Goal: Task Accomplishment & Management: Use online tool/utility

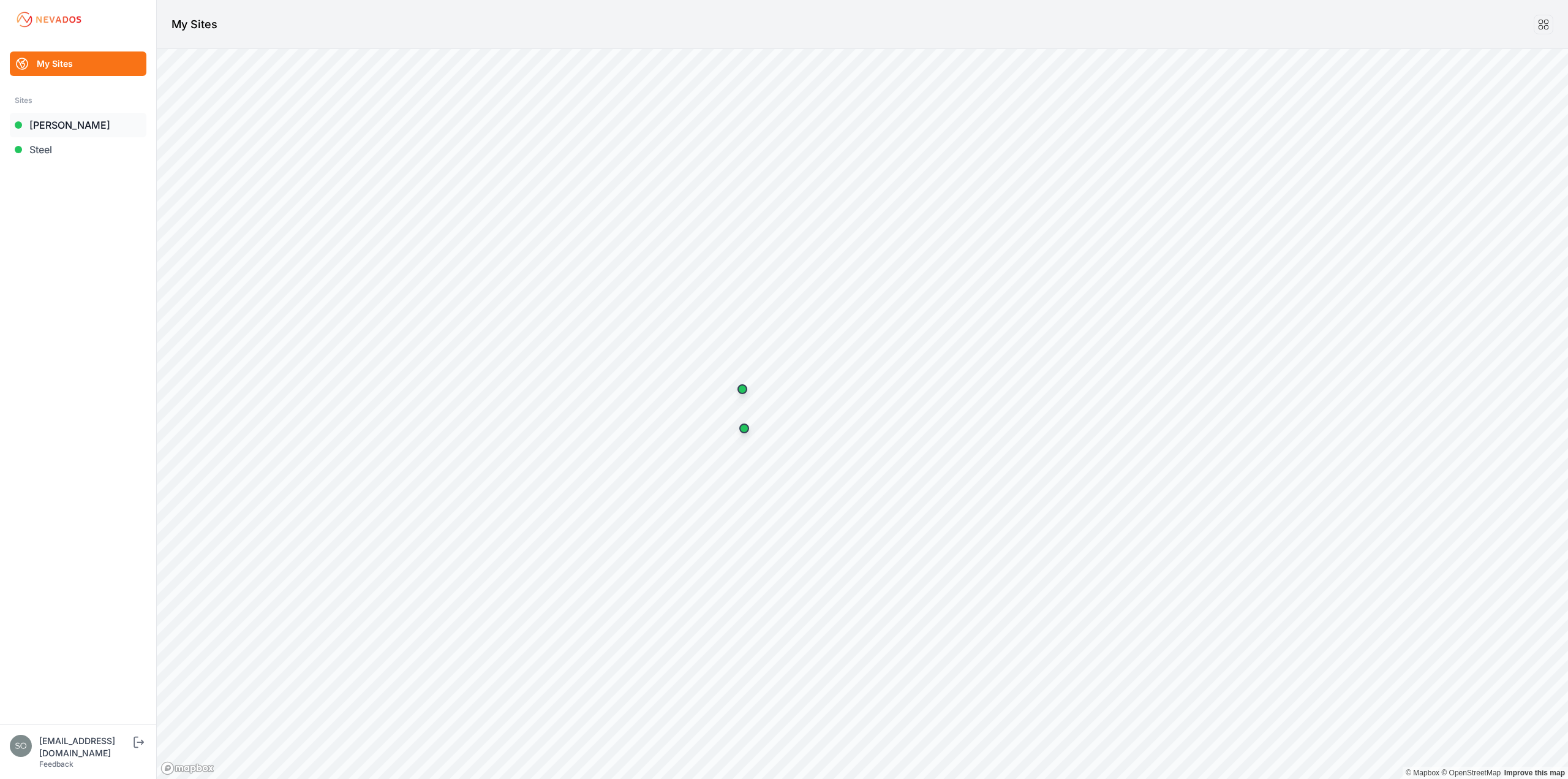
click at [58, 130] on link "[PERSON_NAME]" at bounding box center [78, 124] width 136 height 25
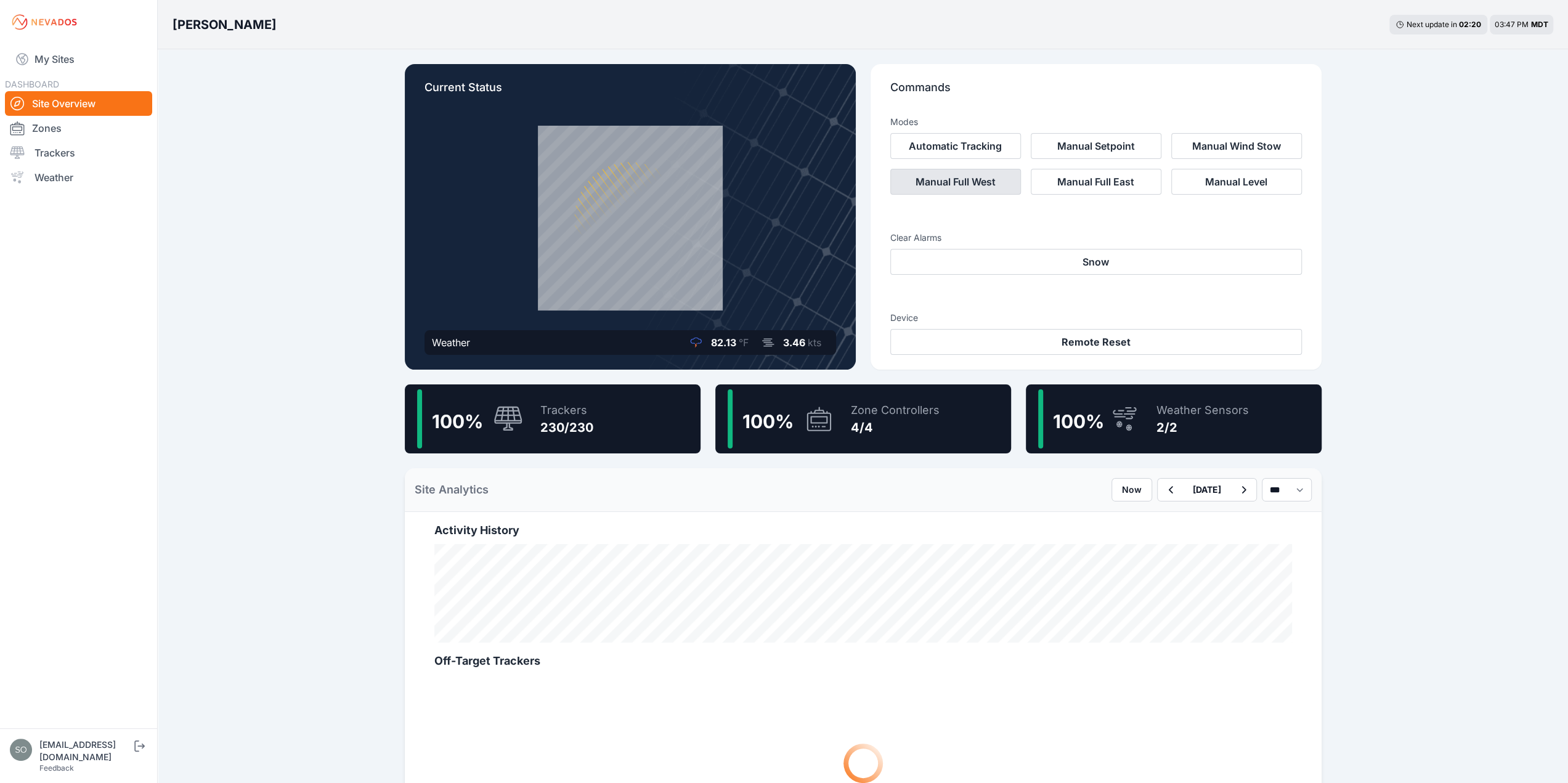
click at [991, 182] on button "Manual Full West" at bounding box center [955, 181] width 130 height 26
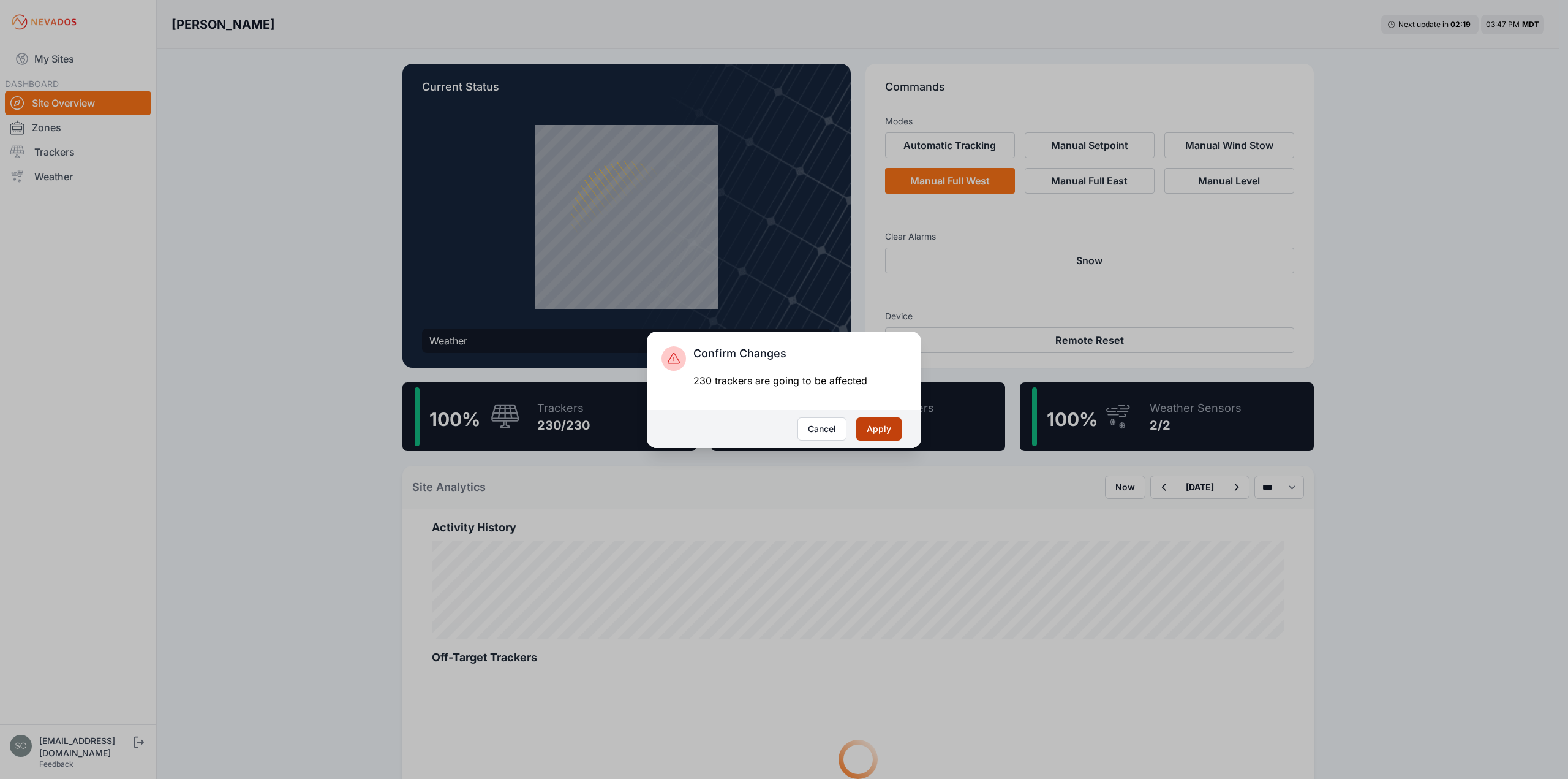
click at [886, 429] on button "Apply" at bounding box center [879, 428] width 45 height 23
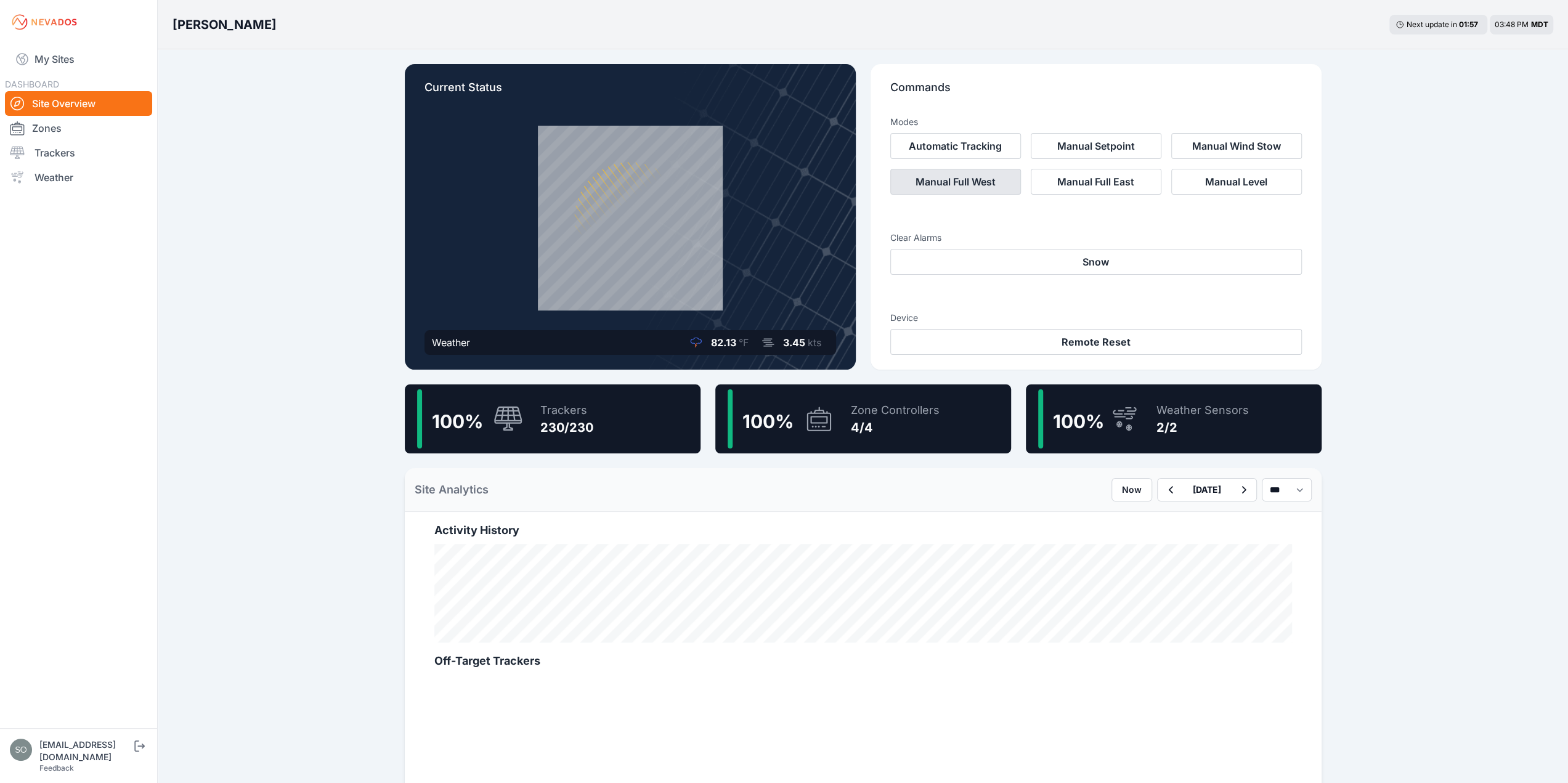
click at [966, 183] on button "Manual Full West" at bounding box center [955, 181] width 130 height 26
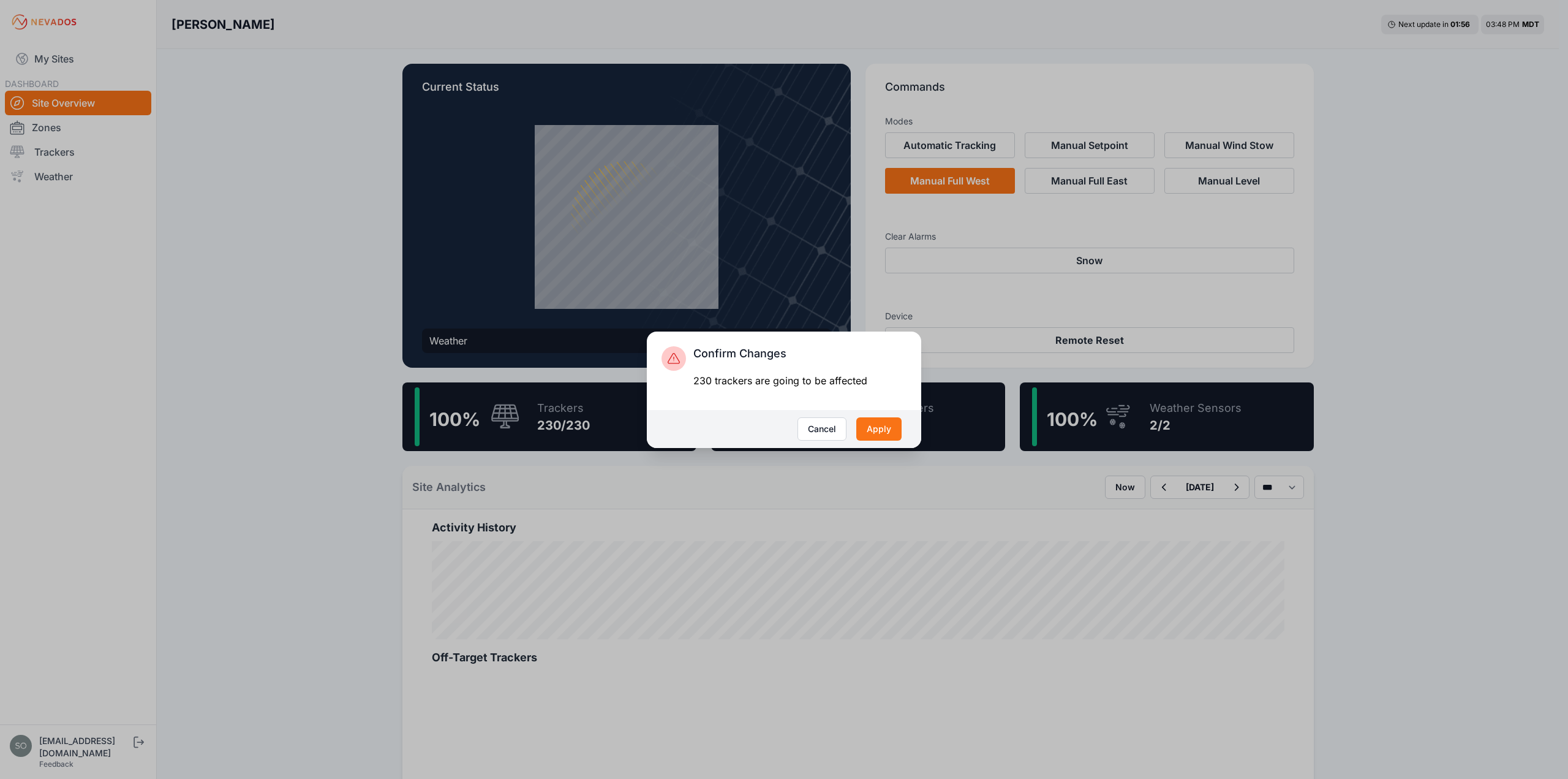
drag, startPoint x: 872, startPoint y: 430, endPoint x: 843, endPoint y: 456, distance: 38.9
click at [872, 430] on button "Apply" at bounding box center [879, 428] width 45 height 23
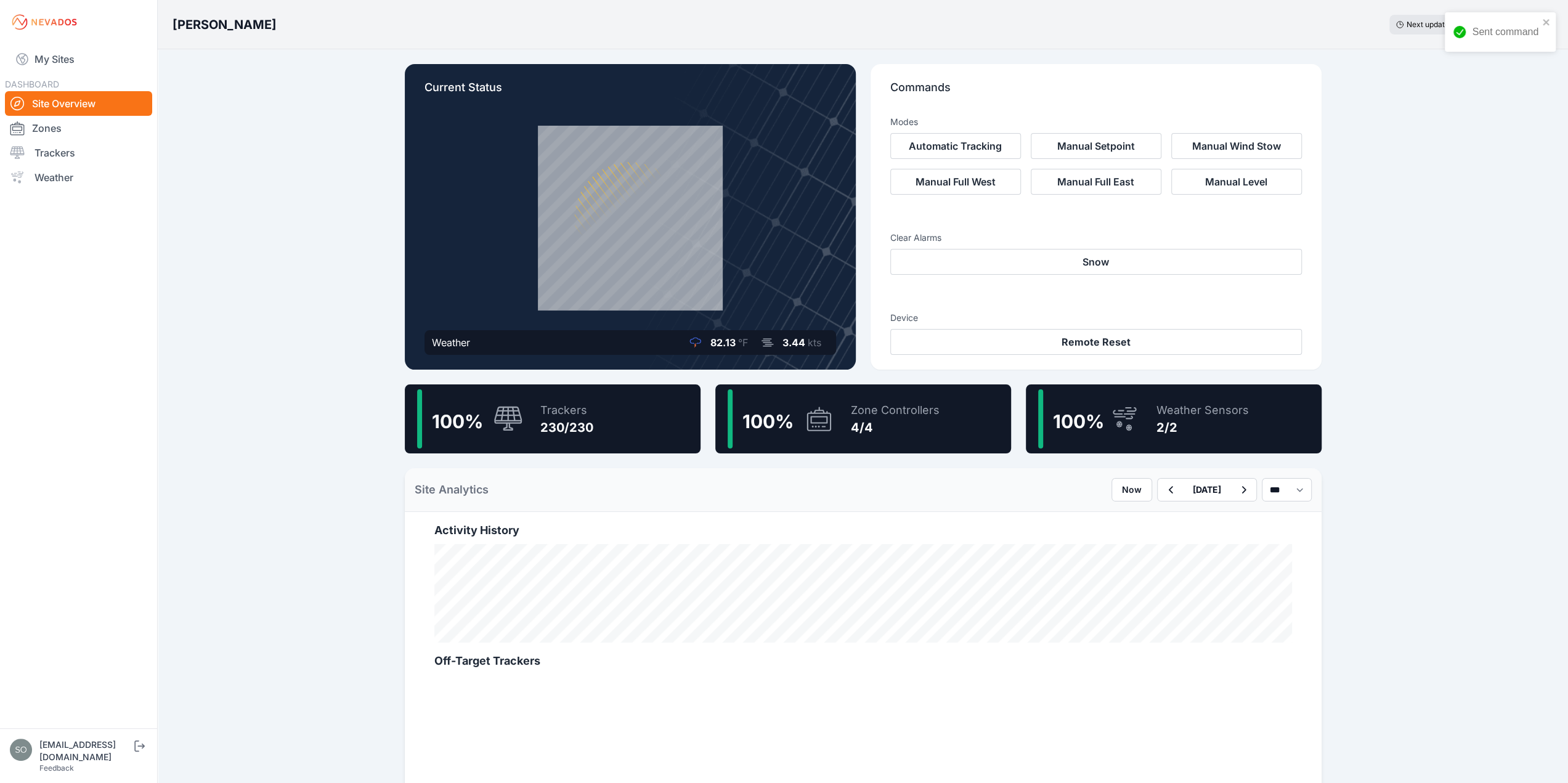
drag, startPoint x: 79, startPoint y: 146, endPoint x: 314, endPoint y: 181, distance: 237.6
click at [79, 146] on link "Trackers" at bounding box center [78, 152] width 147 height 25
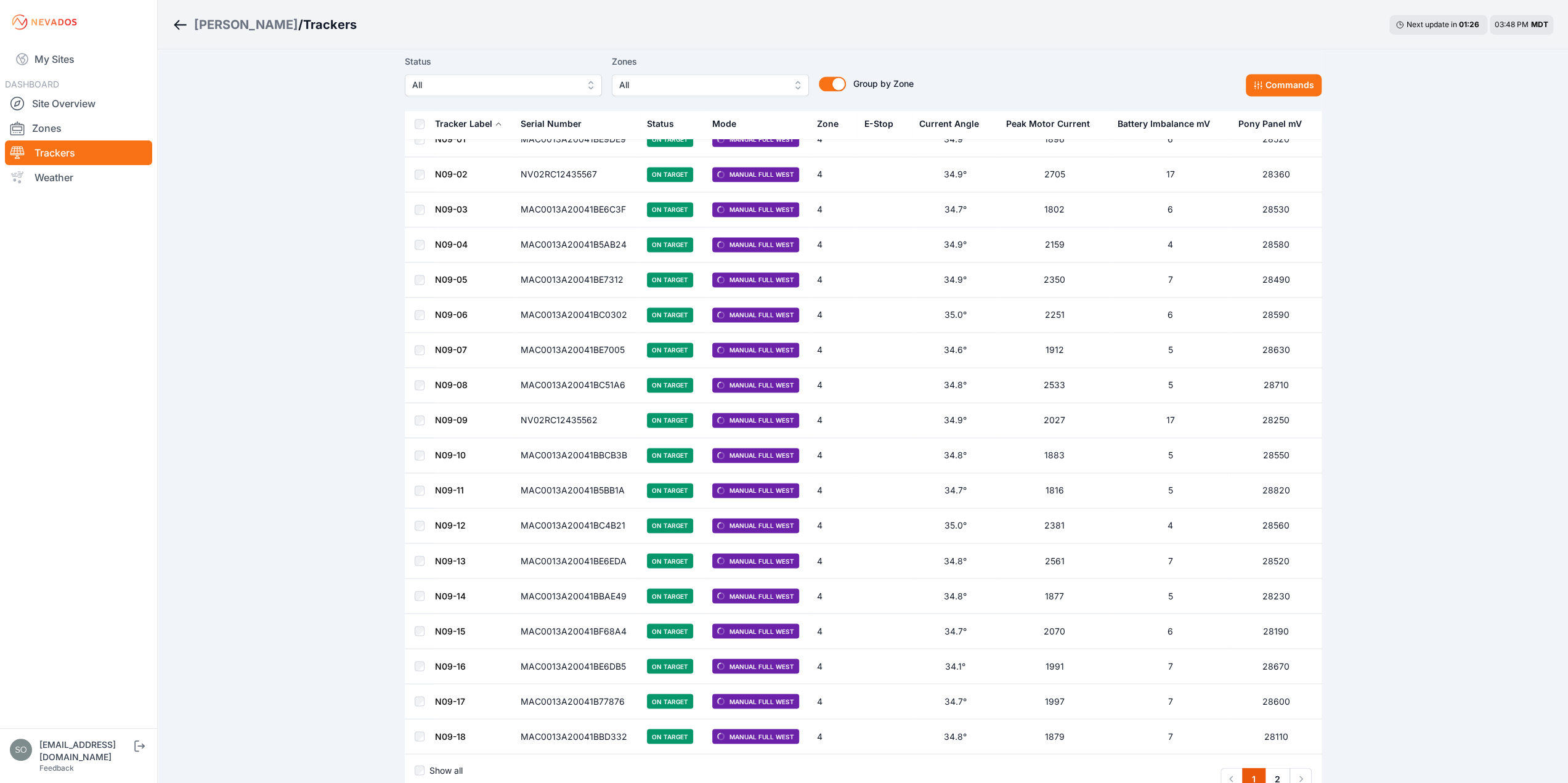
scroll to position [6584, 0]
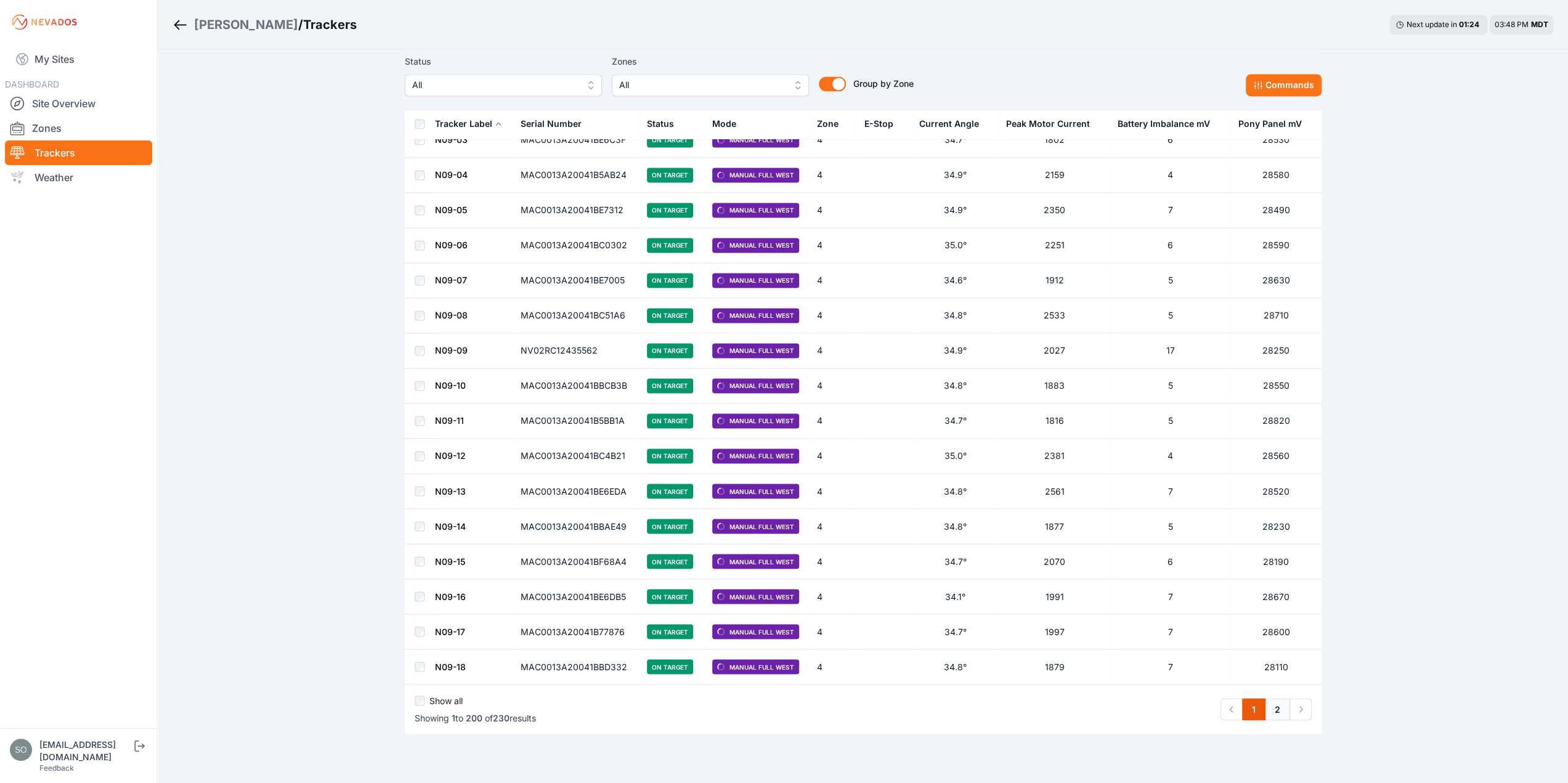
click at [1274, 697] on link "2" at bounding box center [1278, 708] width 25 height 22
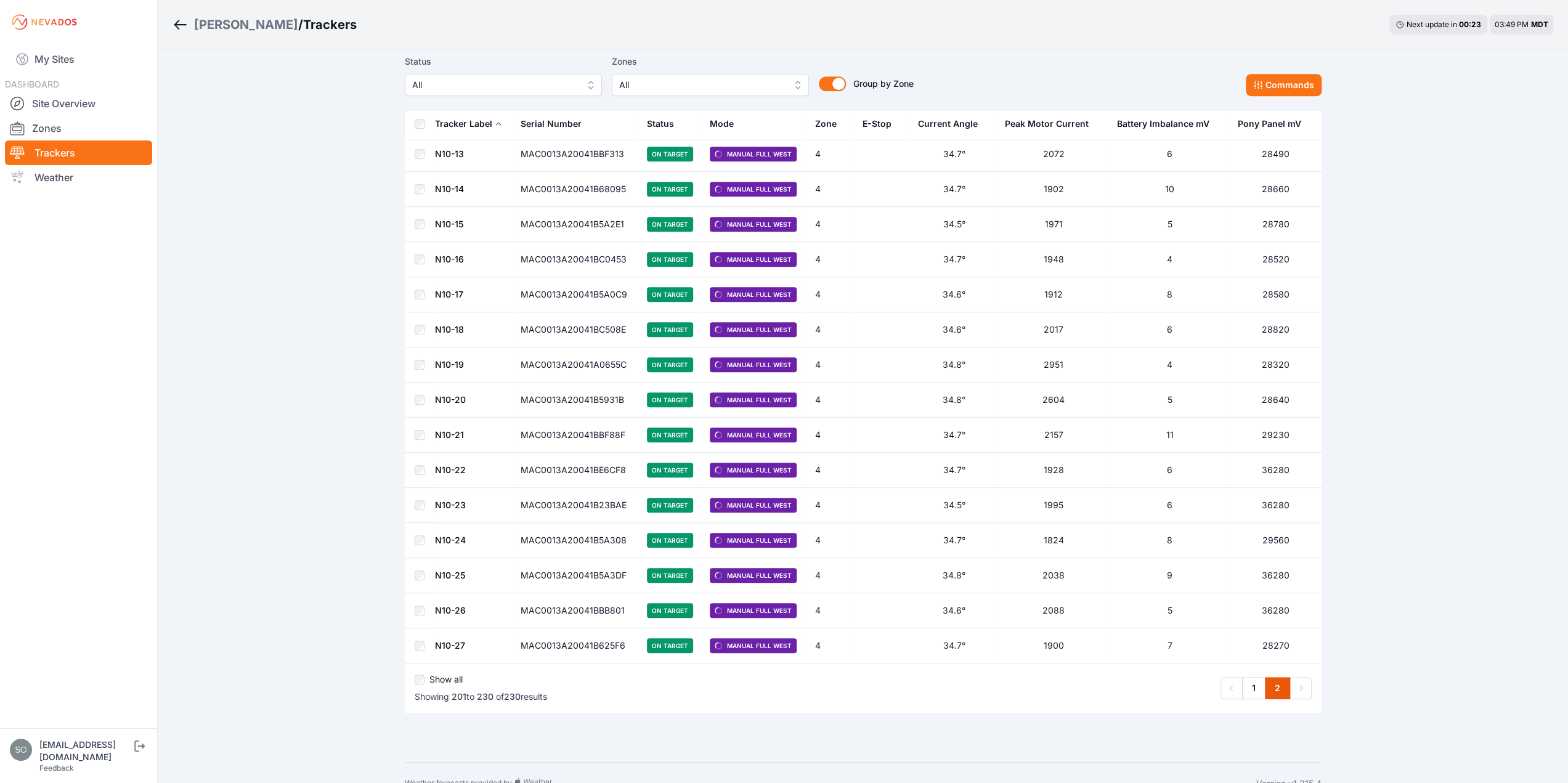
scroll to position [584, 0]
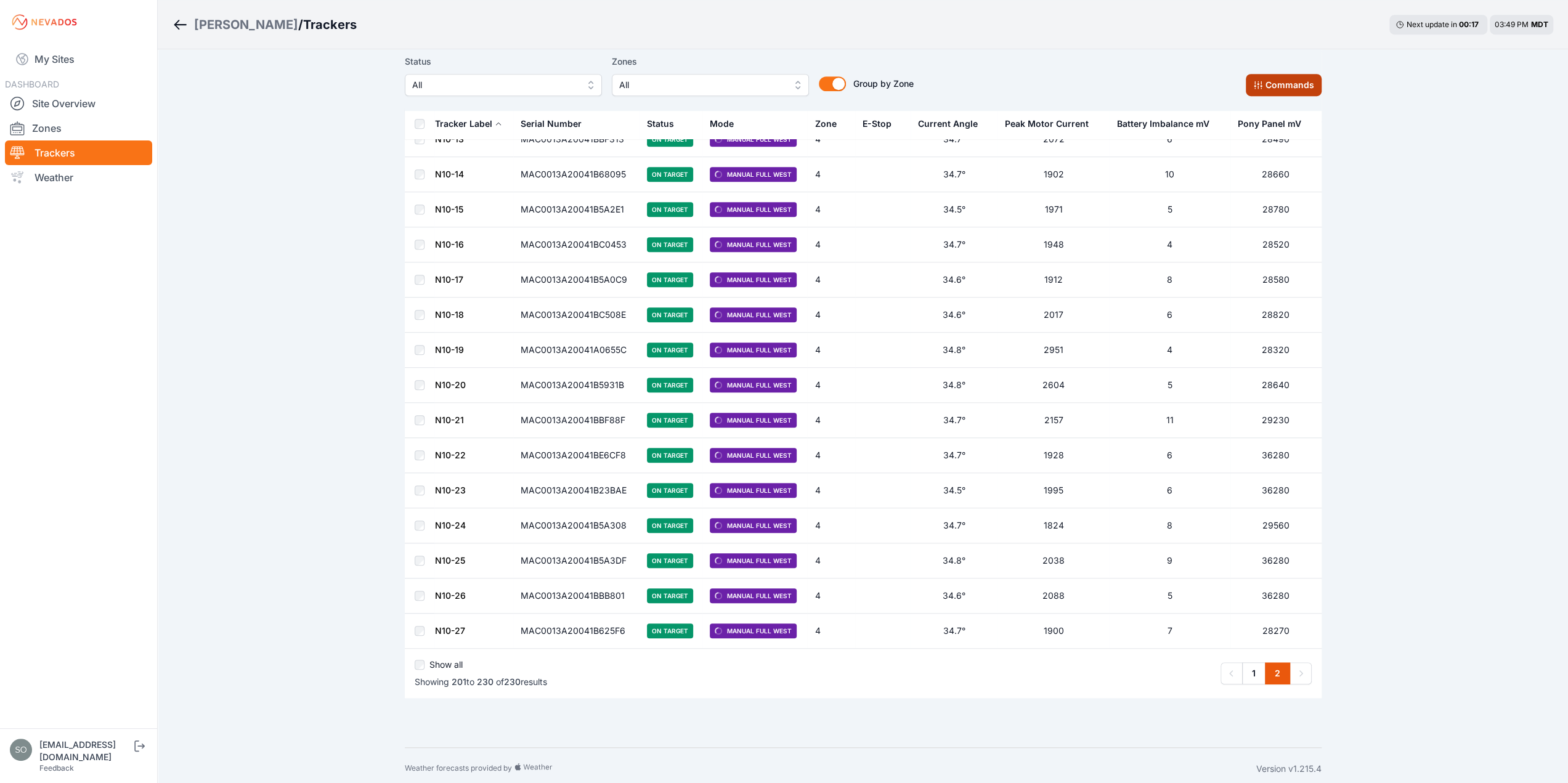
click at [1291, 78] on button "Commands" at bounding box center [1283, 85] width 76 height 22
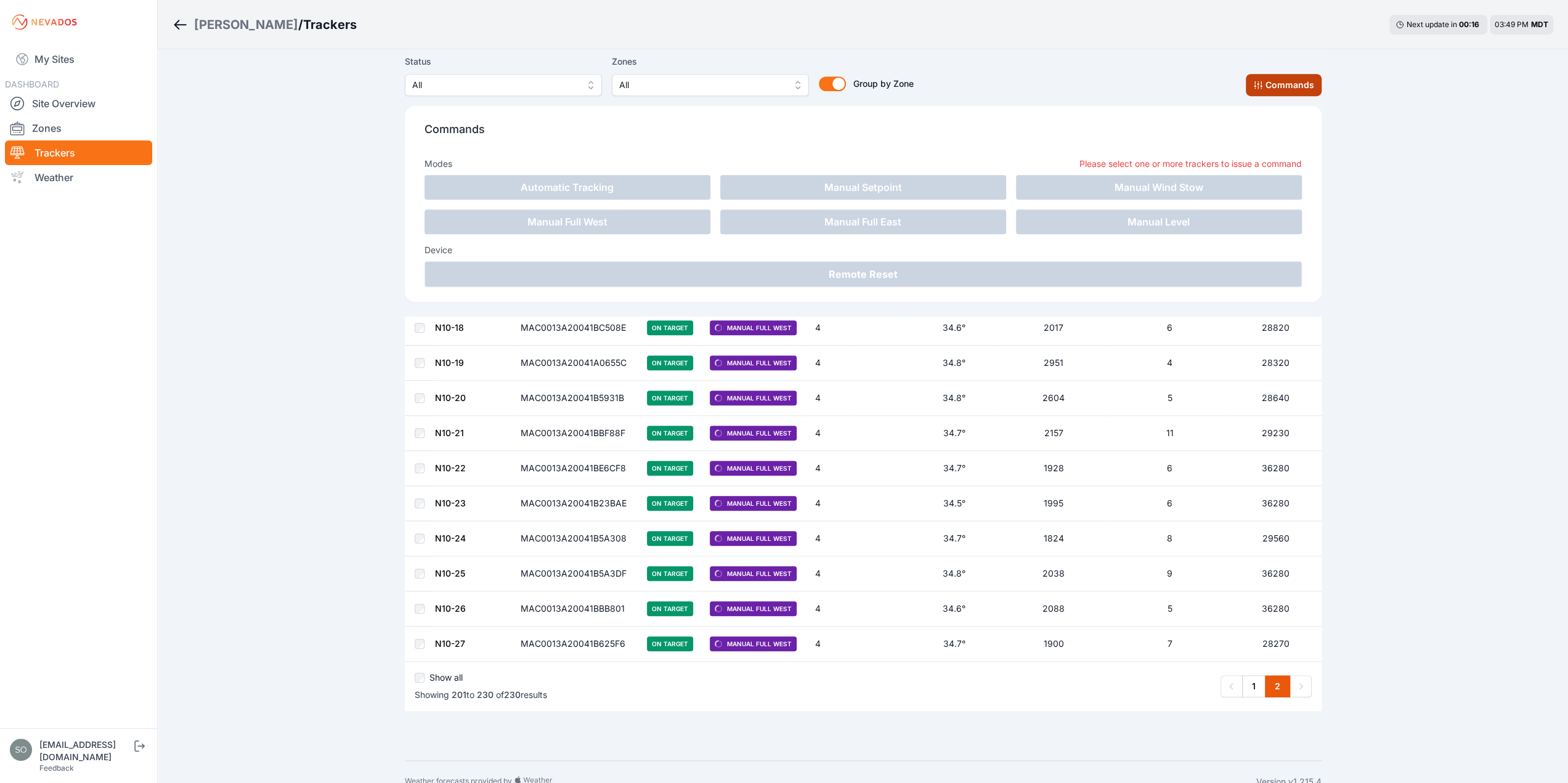
scroll to position [790, 0]
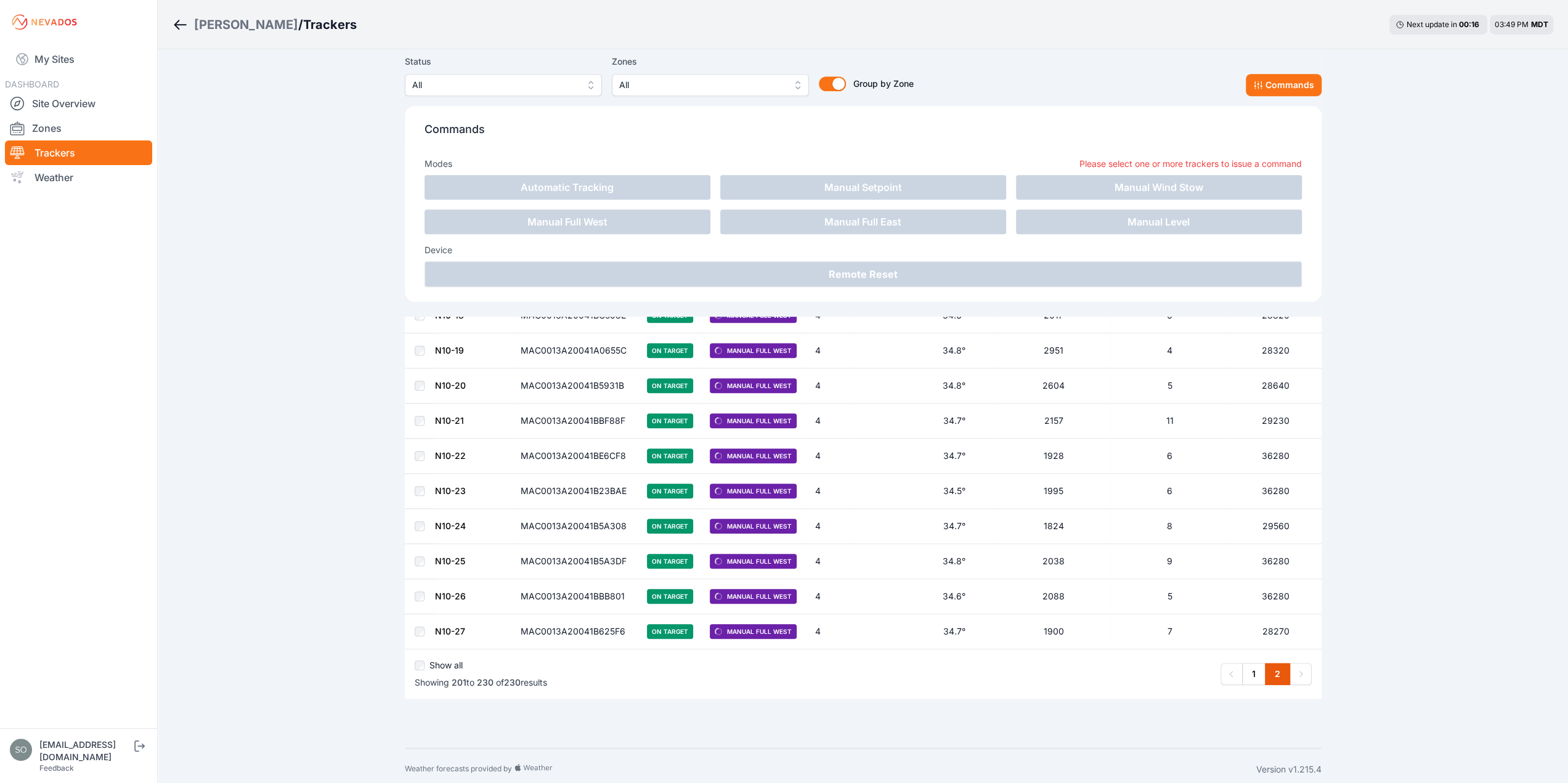
drag, startPoint x: 1539, startPoint y: 325, endPoint x: 1522, endPoint y: 320, distance: 17.7
click at [1537, 325] on div "Sigurd Solar / Trackers Next update in 00 : 16 03:49 PM MDT Status All Zones Al…" at bounding box center [784, 0] width 1568 height 1579
click at [275, 252] on div "Sigurd Solar / Trackers Next update in 00 : 13 03:49 PM MDT Status All Zones Al…" at bounding box center [784, 0] width 1568 height 1579
click at [1404, 180] on div "Sigurd Solar / Trackers Next update in 00 : 10 03:49 PM MDT Status All Zones Al…" at bounding box center [784, 0] width 1568 height 1579
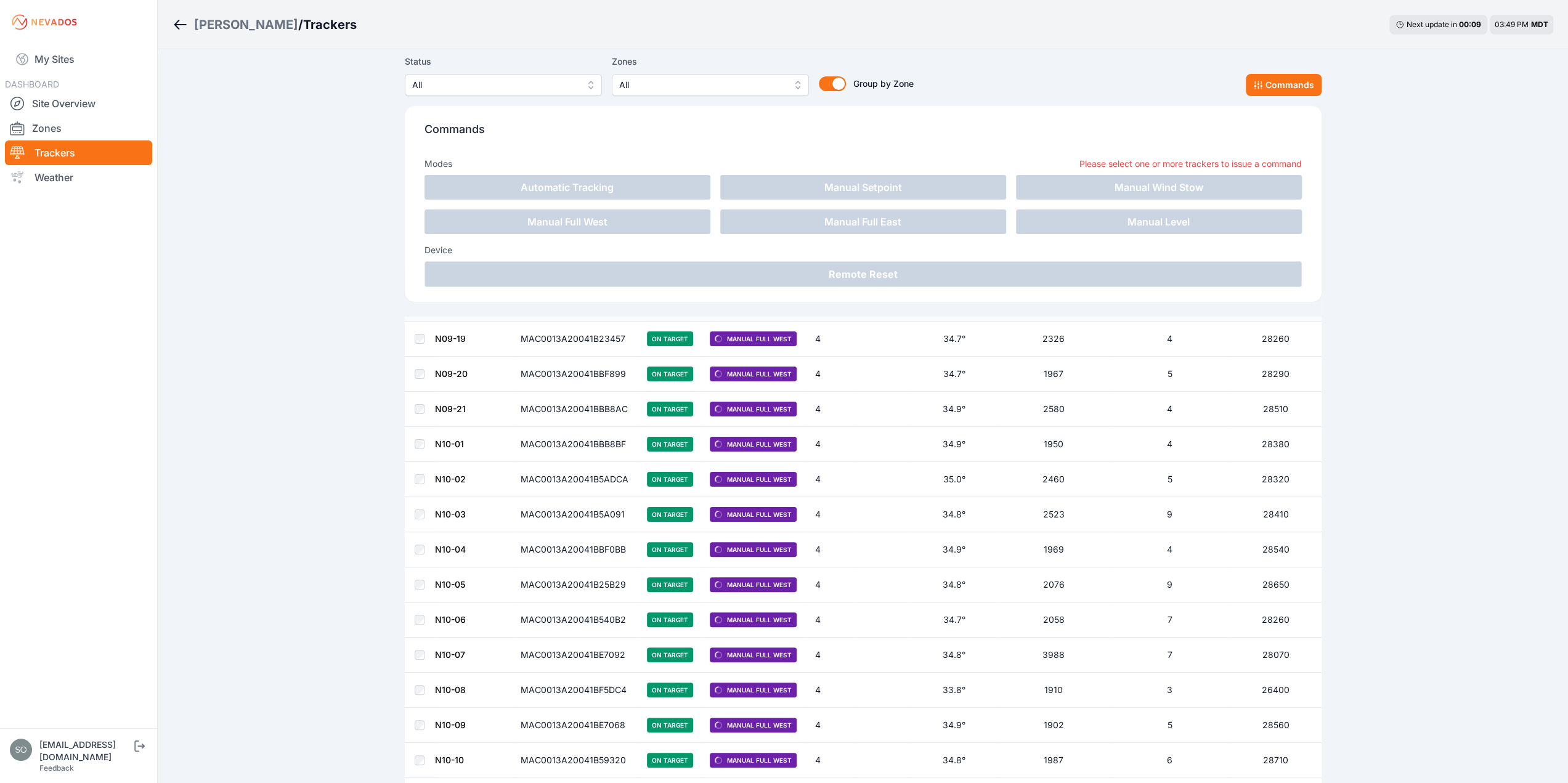
scroll to position [0, 0]
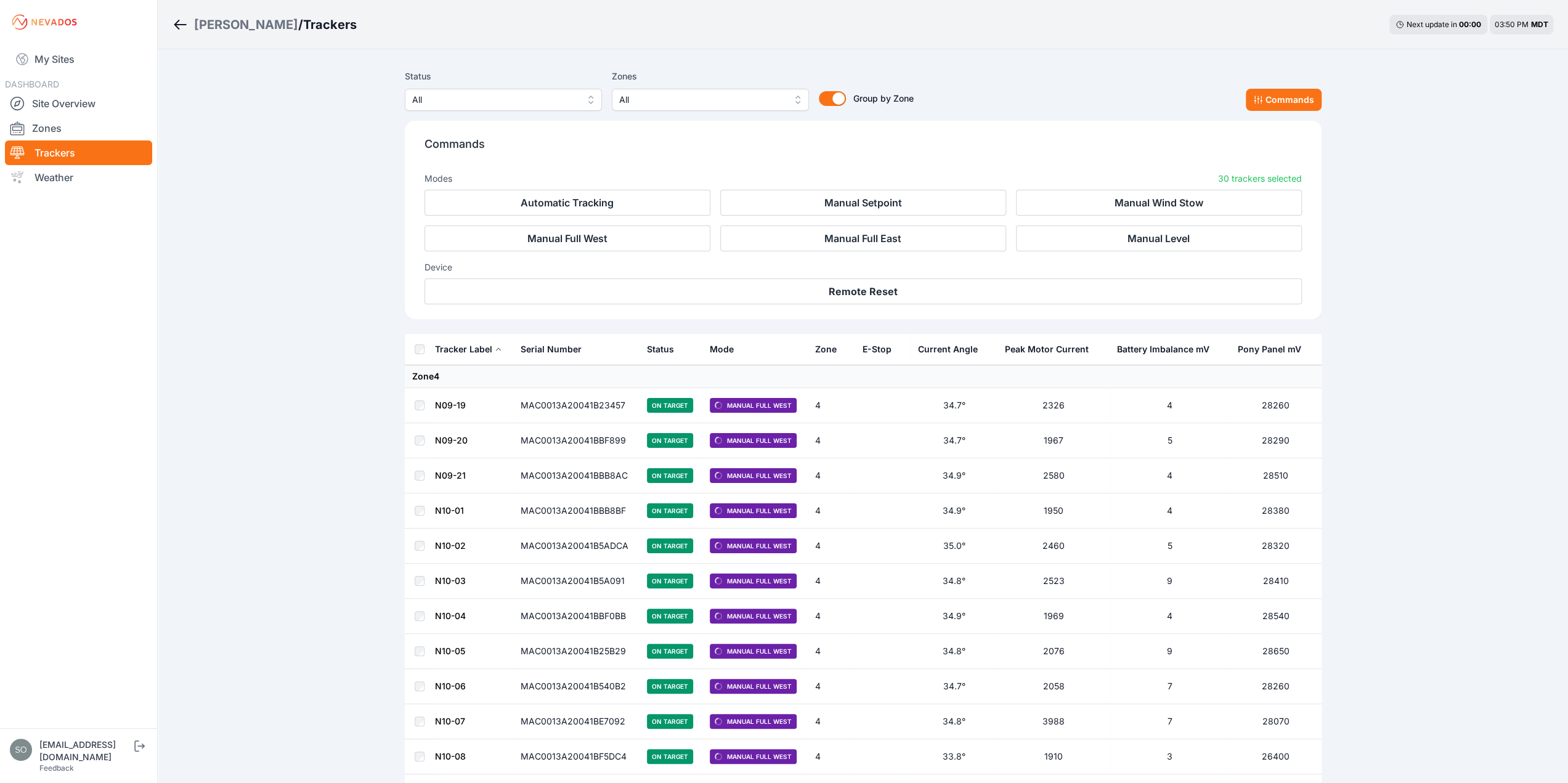
click at [298, 402] on div "Sigurd Solar / Trackers Next update in 00 : 00 03:50 PM MDT Status All Zones Al…" at bounding box center [784, 791] width 1568 height 1582
click at [60, 100] on link "Site Overview" at bounding box center [78, 103] width 147 height 25
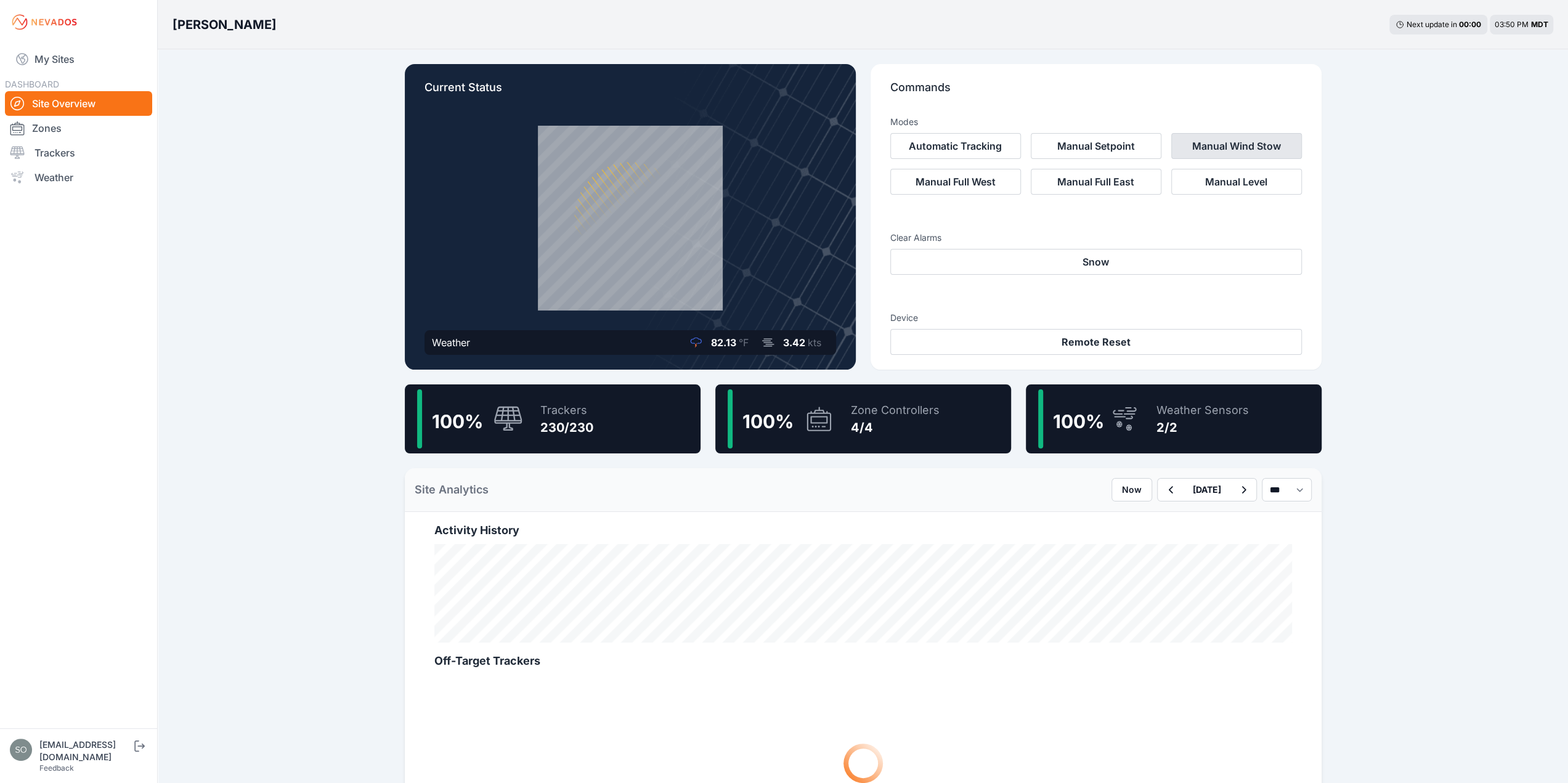
click at [1225, 152] on button "Manual Wind Stow" at bounding box center [1236, 146] width 130 height 26
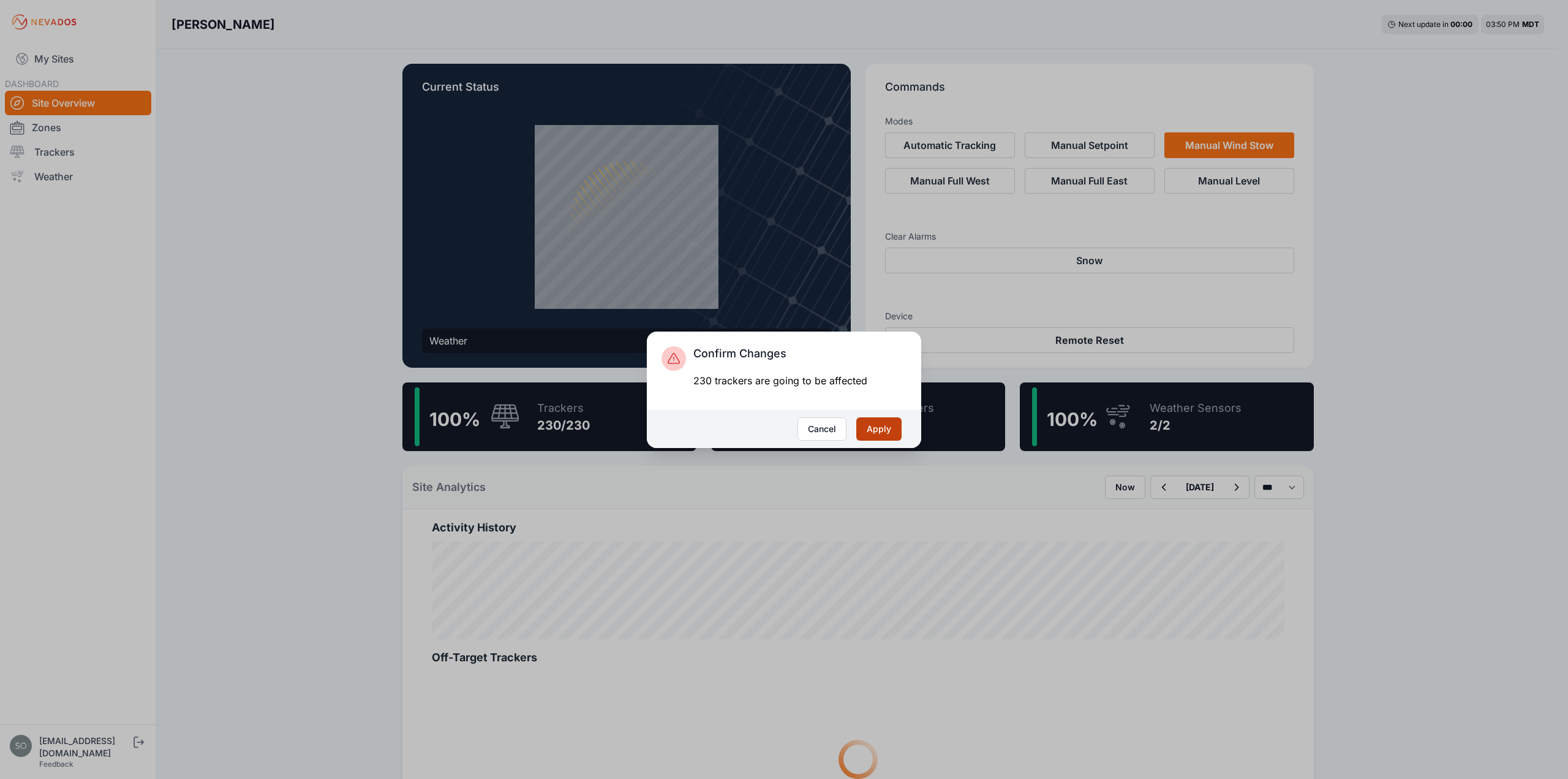
click at [884, 430] on button "Apply" at bounding box center [879, 428] width 45 height 23
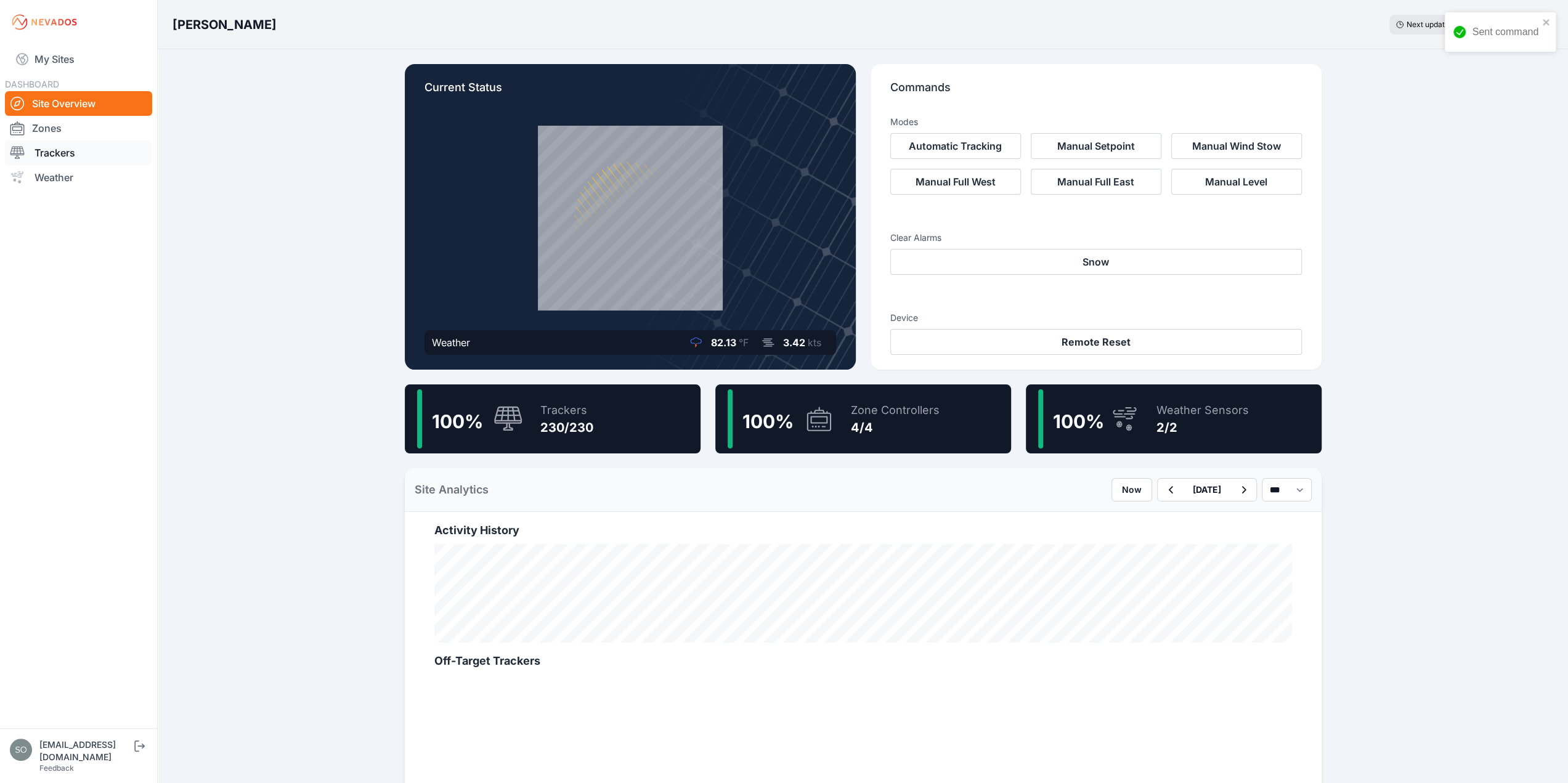
click at [54, 160] on link "Trackers" at bounding box center [78, 152] width 147 height 25
